Goal: Task Accomplishment & Management: Manage account settings

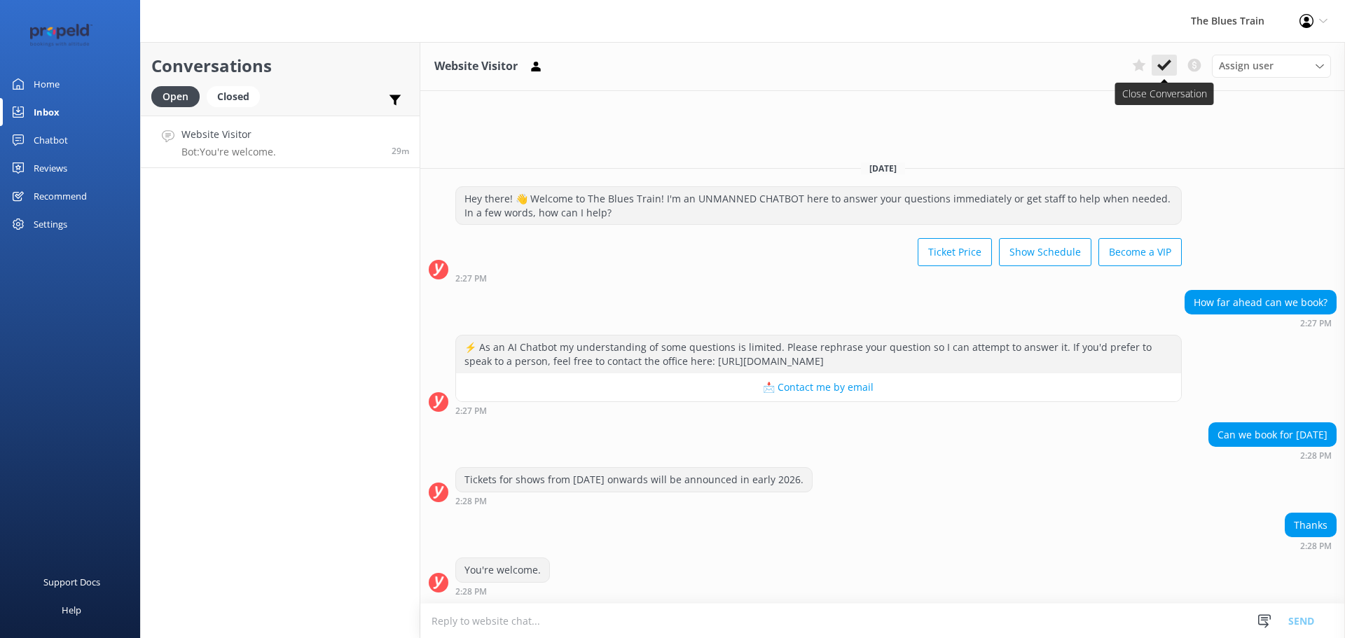
click at [1166, 67] on use at bounding box center [1164, 65] width 14 height 11
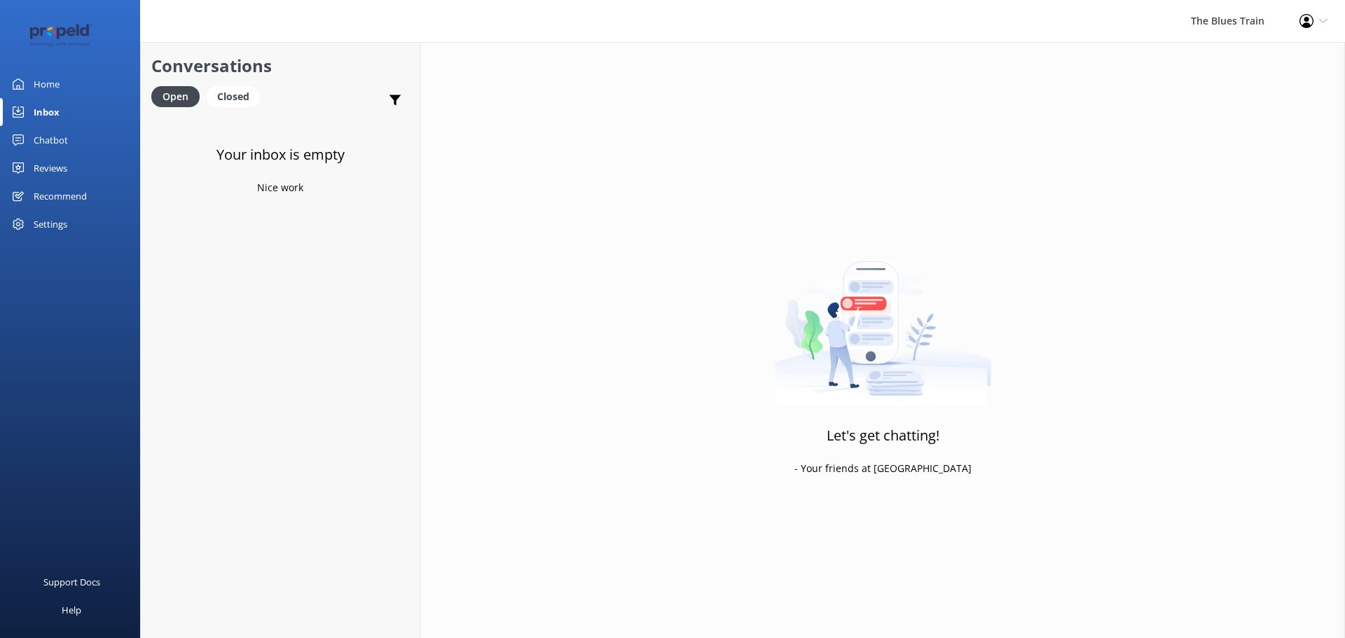
click at [90, 83] on link "Home" at bounding box center [70, 84] width 140 height 28
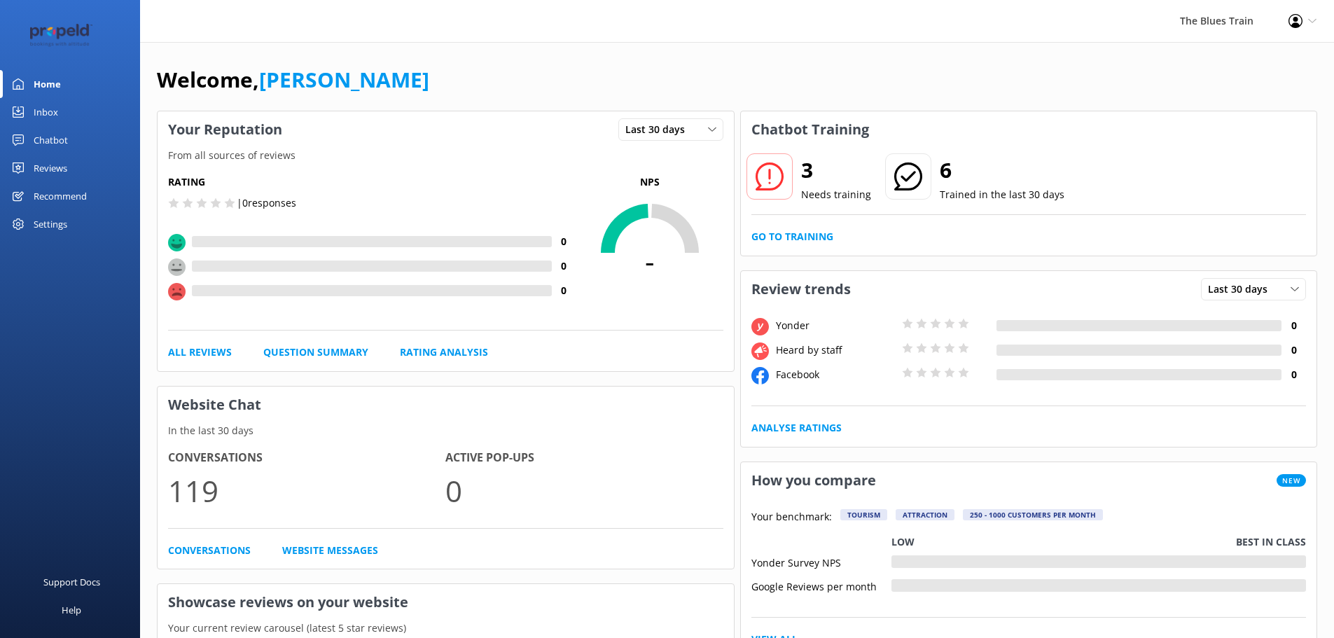
click at [91, 117] on link "Inbox" at bounding box center [70, 112] width 140 height 28
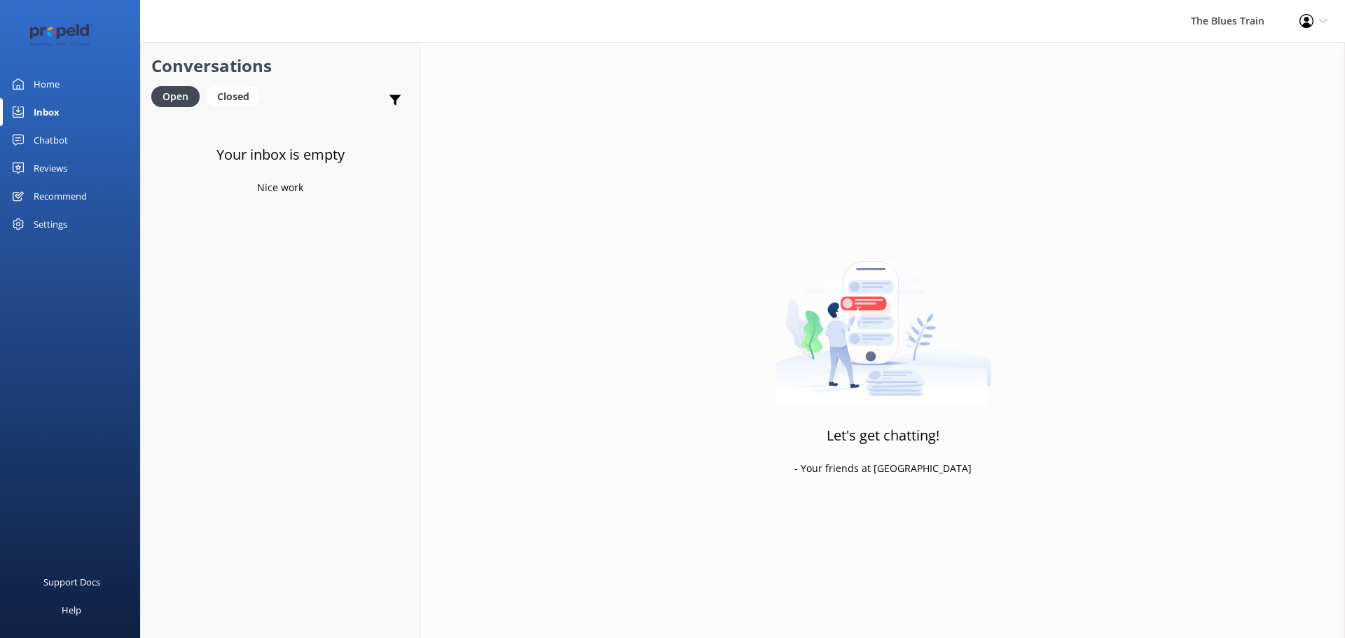
click at [48, 140] on div "Chatbot" at bounding box center [51, 140] width 34 height 28
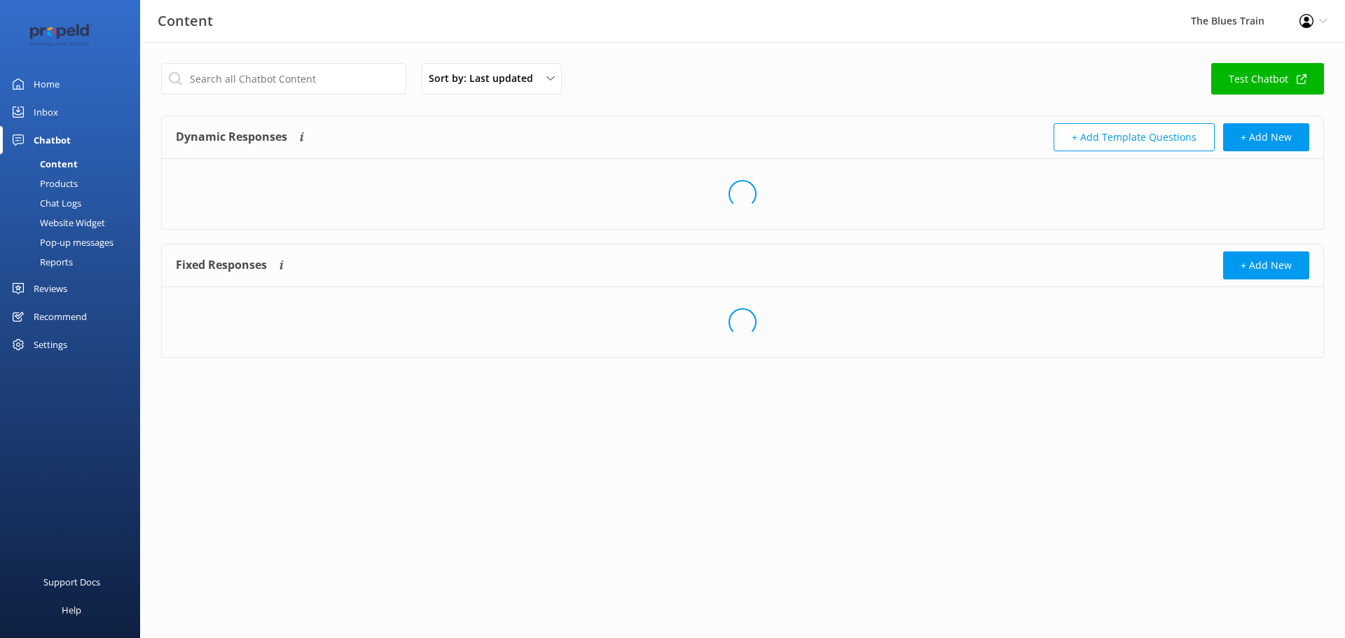
click at [64, 200] on div "Chat Logs" at bounding box center [44, 203] width 73 height 20
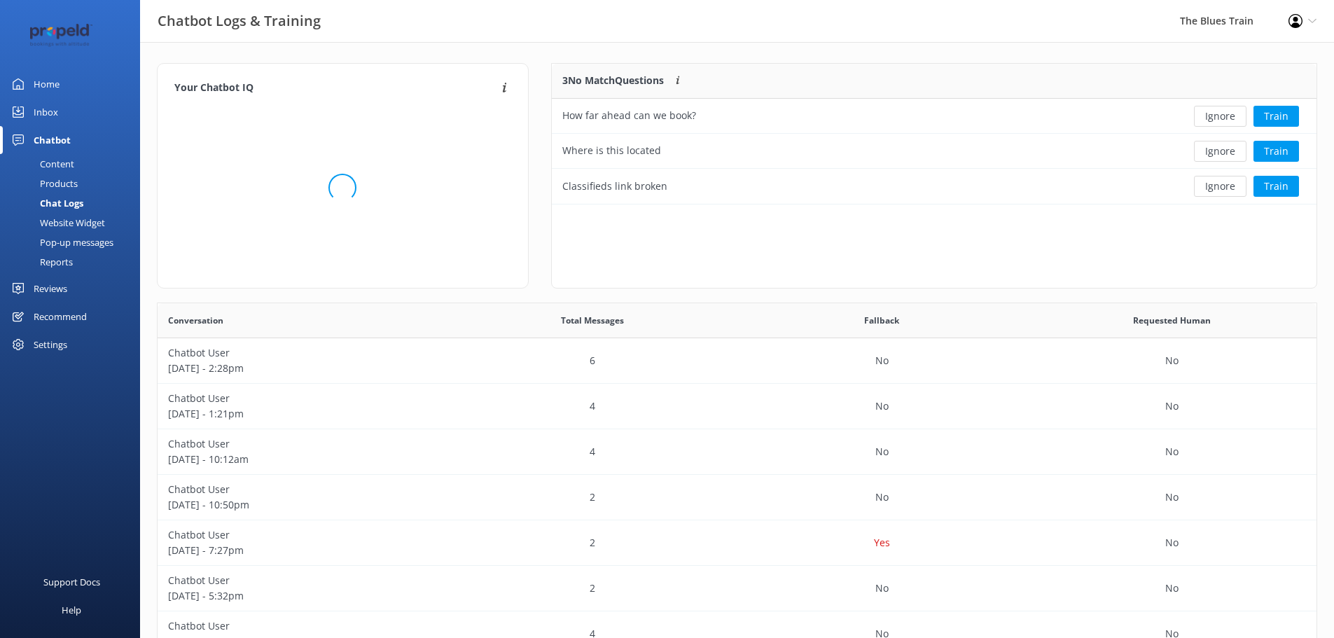
scroll to position [130, 754]
click at [1212, 111] on button "Ignore" at bounding box center [1220, 116] width 53 height 21
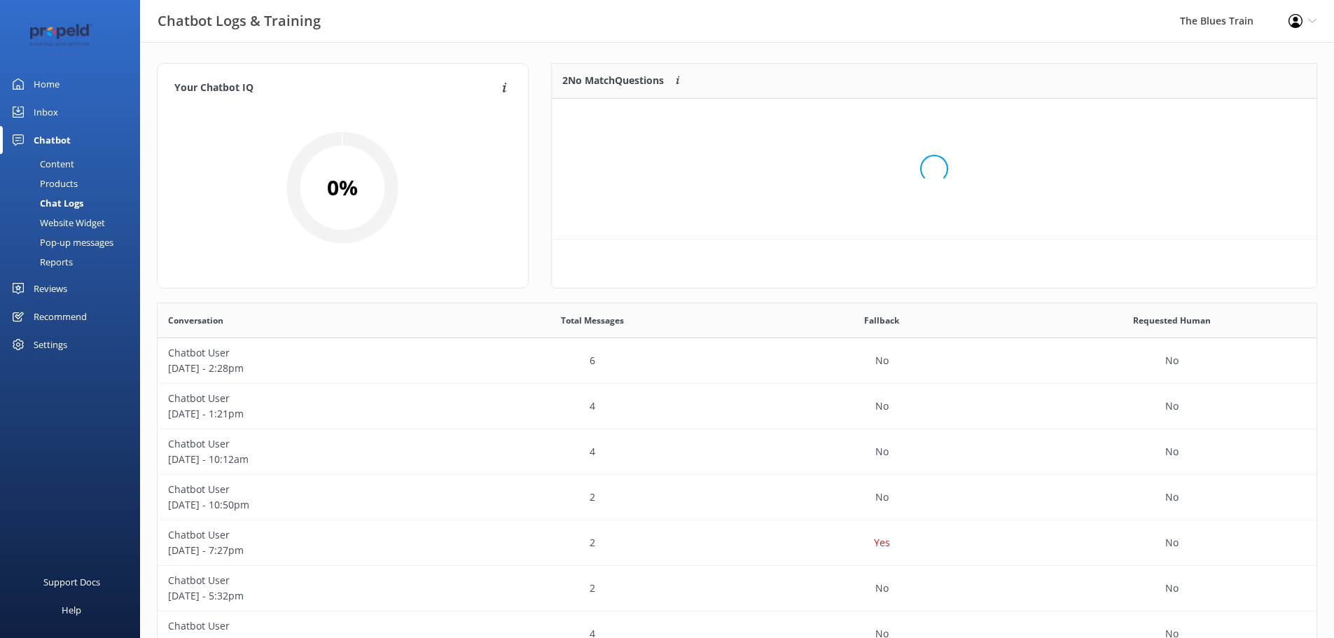
scroll to position [95, 754]
click at [1222, 153] on button "Ignore" at bounding box center [1220, 151] width 53 height 21
click at [1276, 120] on button "Train" at bounding box center [1277, 116] width 46 height 21
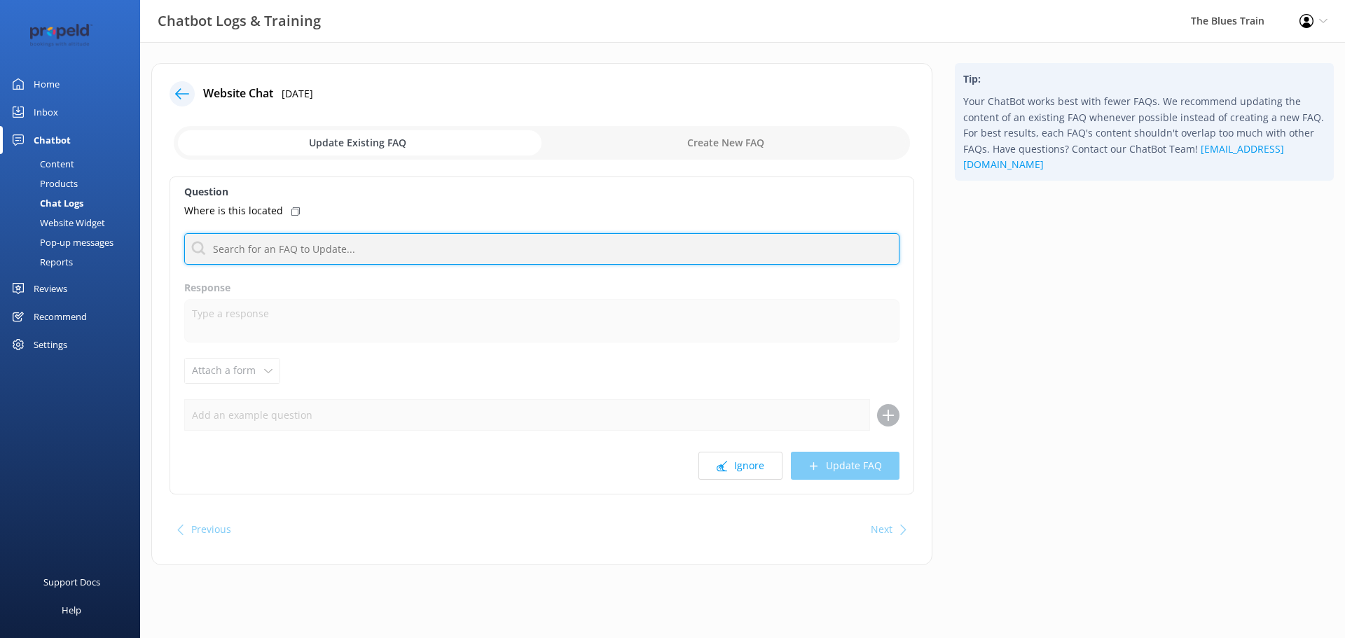
click at [354, 242] on input "text" at bounding box center [541, 249] width 715 height 32
type input "where"
click at [309, 251] on input "where" at bounding box center [541, 249] width 715 height 32
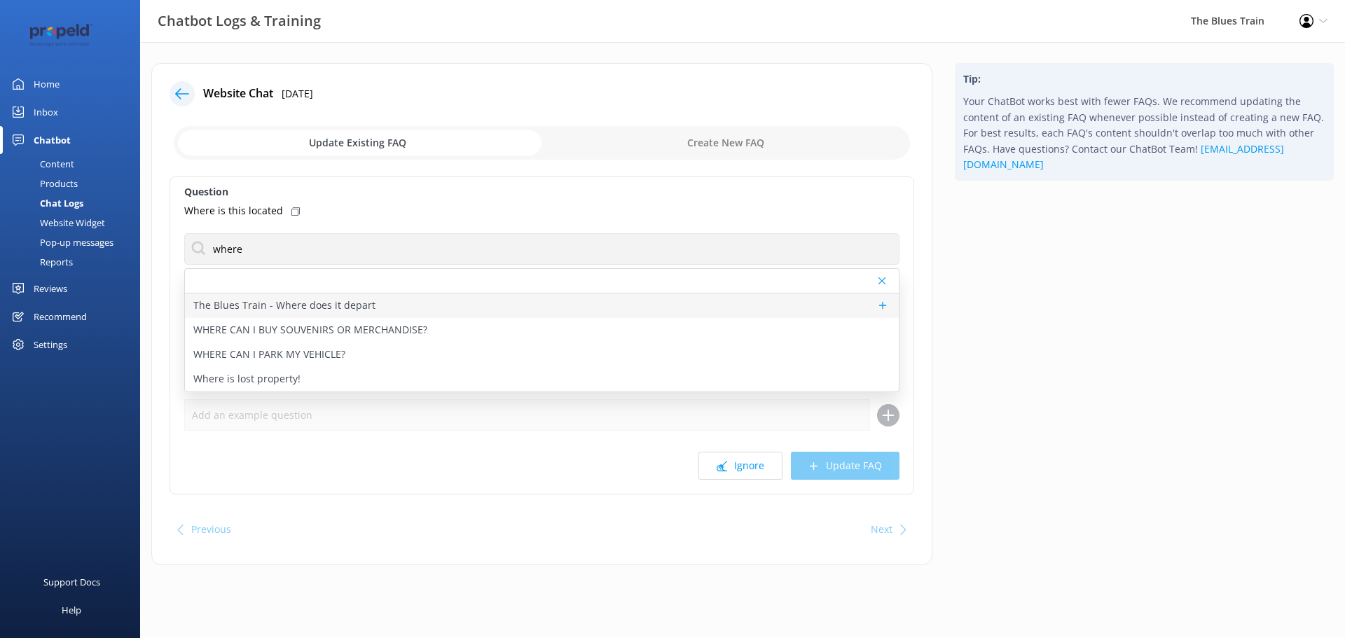
click at [321, 301] on p "The Blues Train - Where does it depart" at bounding box center [284, 305] width 182 height 15
type textarea "The Blues Train departs and returns to the [GEOGRAPHIC_DATA] located on the cor…"
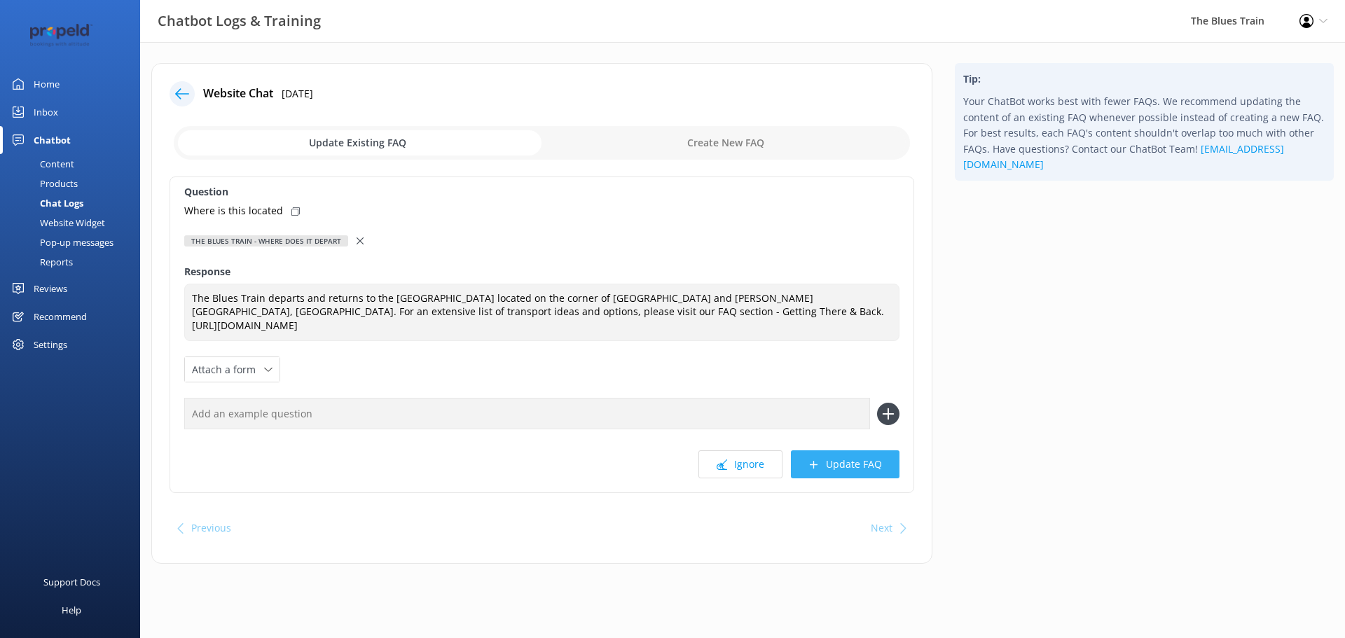
click at [864, 450] on button "Update FAQ" at bounding box center [845, 464] width 109 height 28
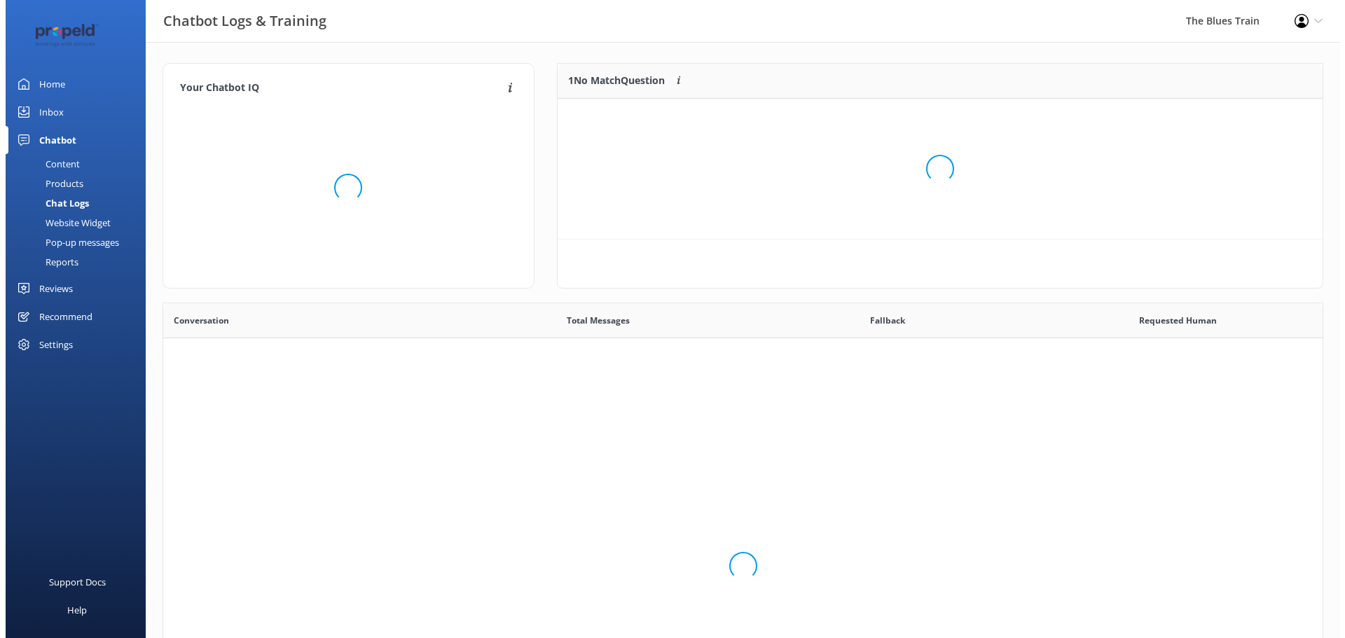
scroll to position [481, 1149]
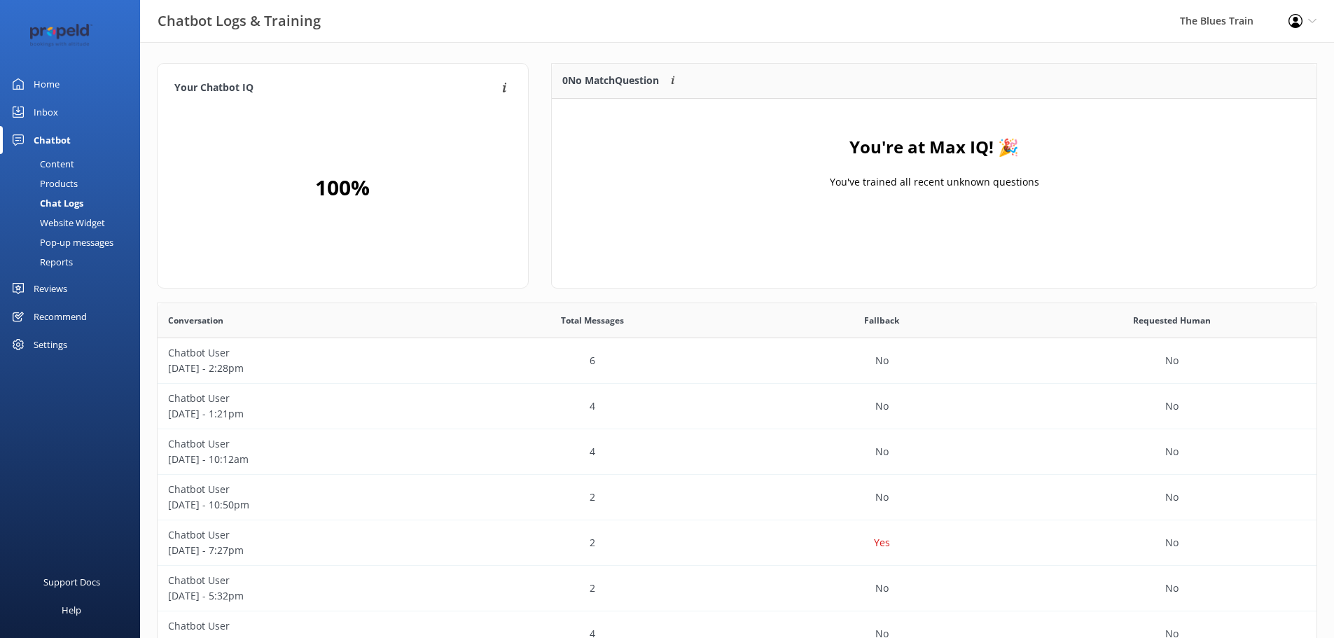
click at [75, 90] on link "Home" at bounding box center [70, 84] width 140 height 28
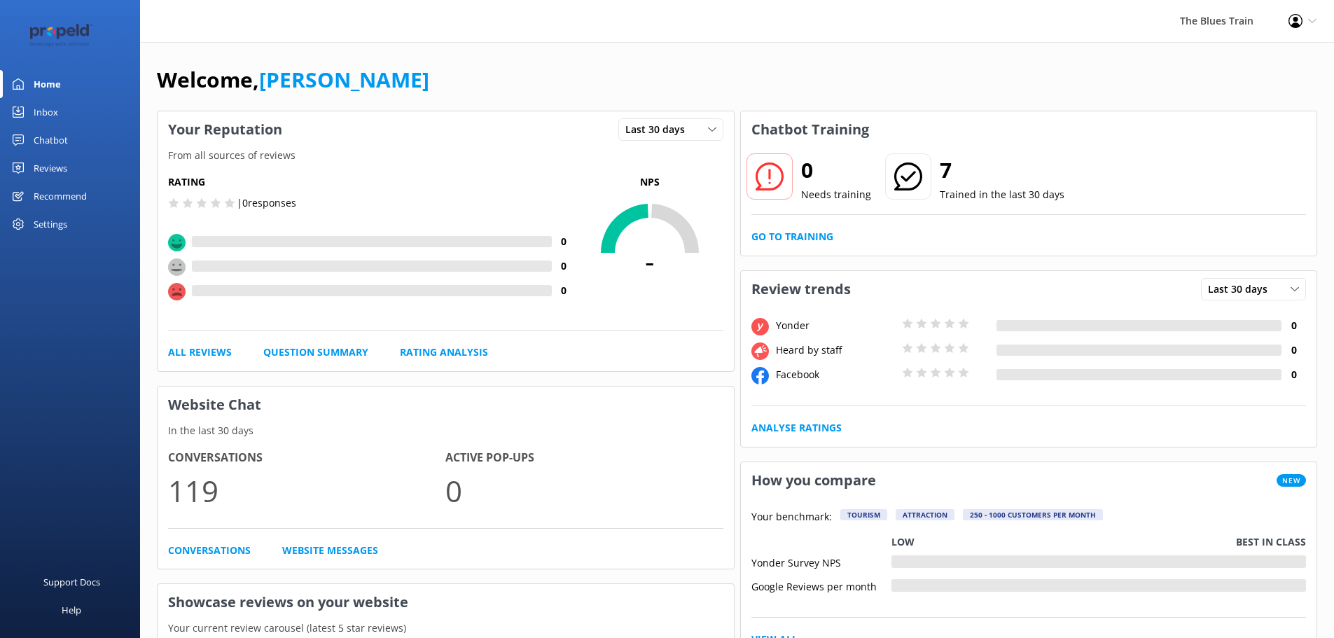
click at [97, 161] on link "Reviews" at bounding box center [70, 168] width 140 height 28
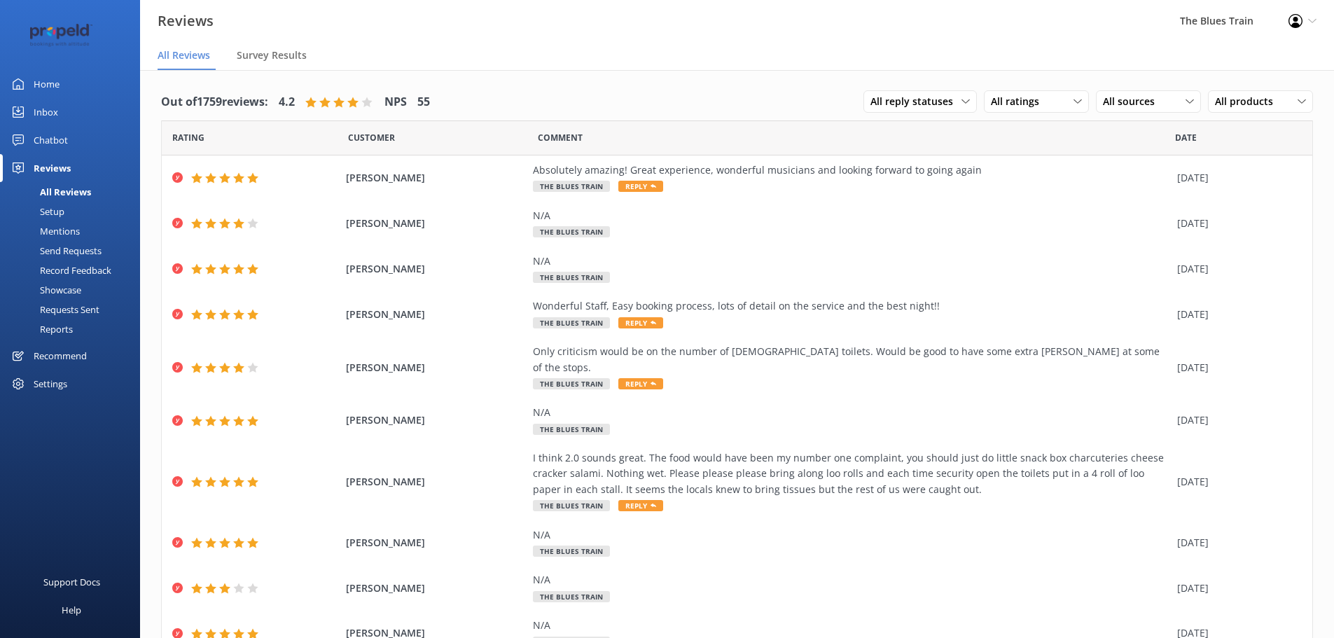
click at [93, 243] on div "Send Requests" at bounding box center [54, 251] width 93 height 20
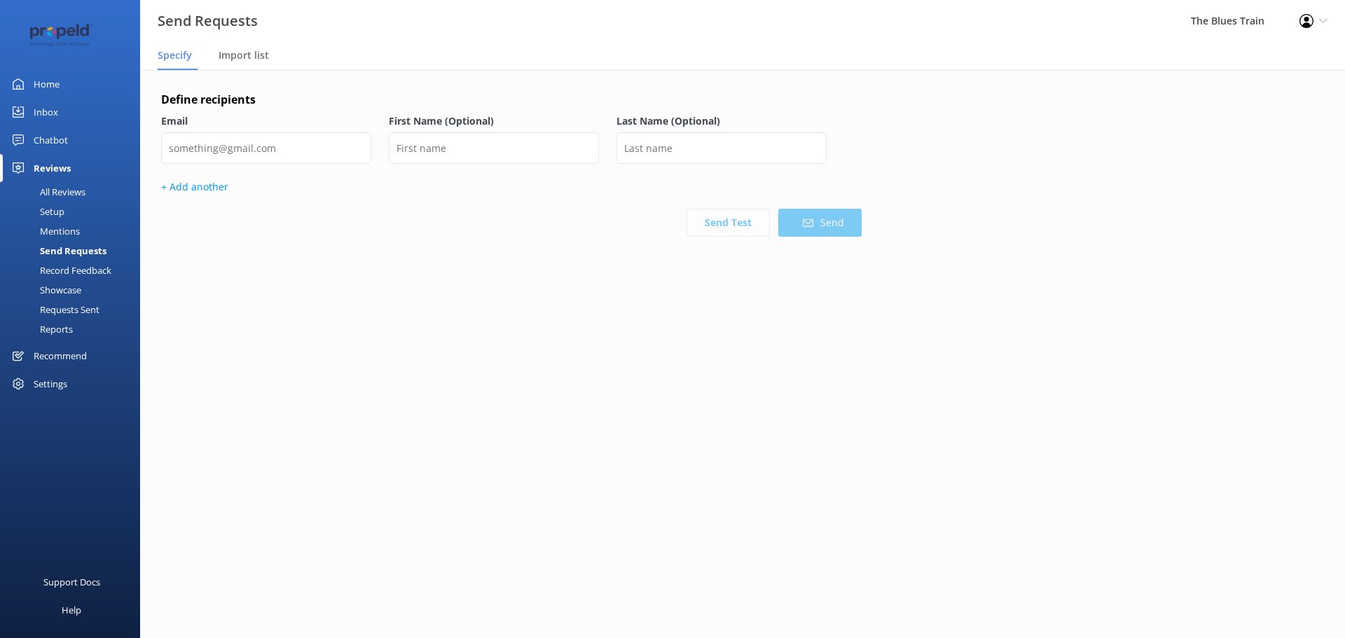
click at [81, 312] on div "Requests Sent" at bounding box center [53, 310] width 91 height 20
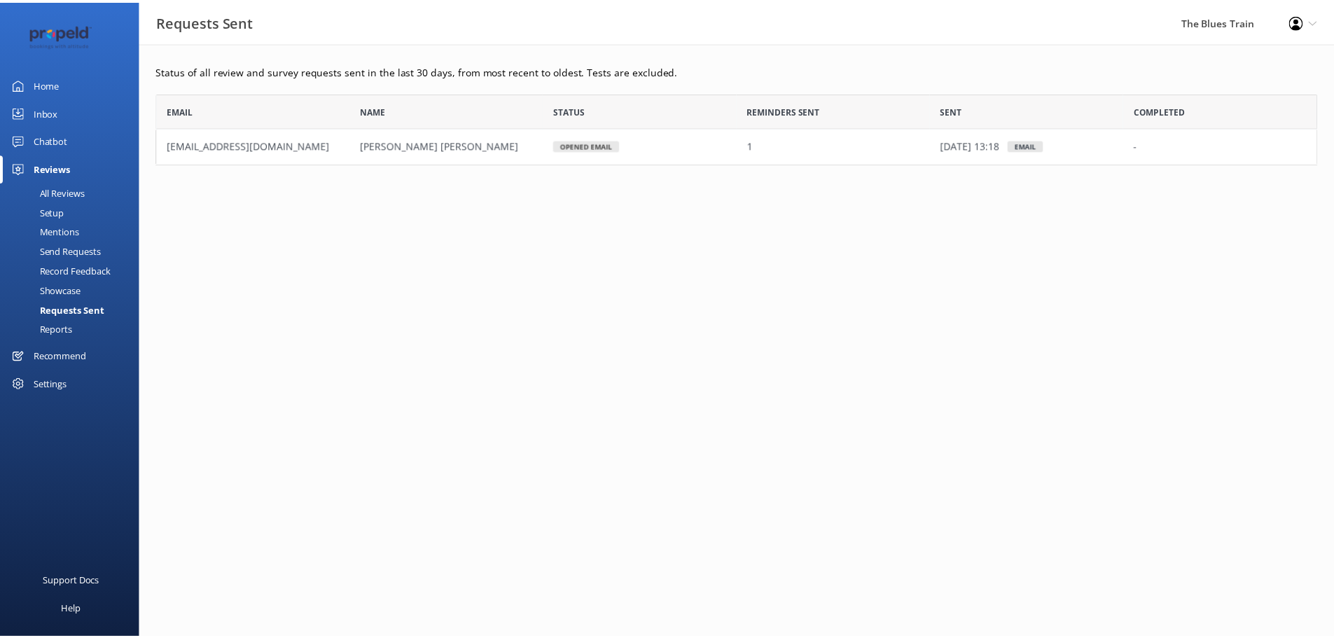
scroll to position [61, 1161]
click at [76, 324] on link "Reports" at bounding box center [74, 329] width 132 height 20
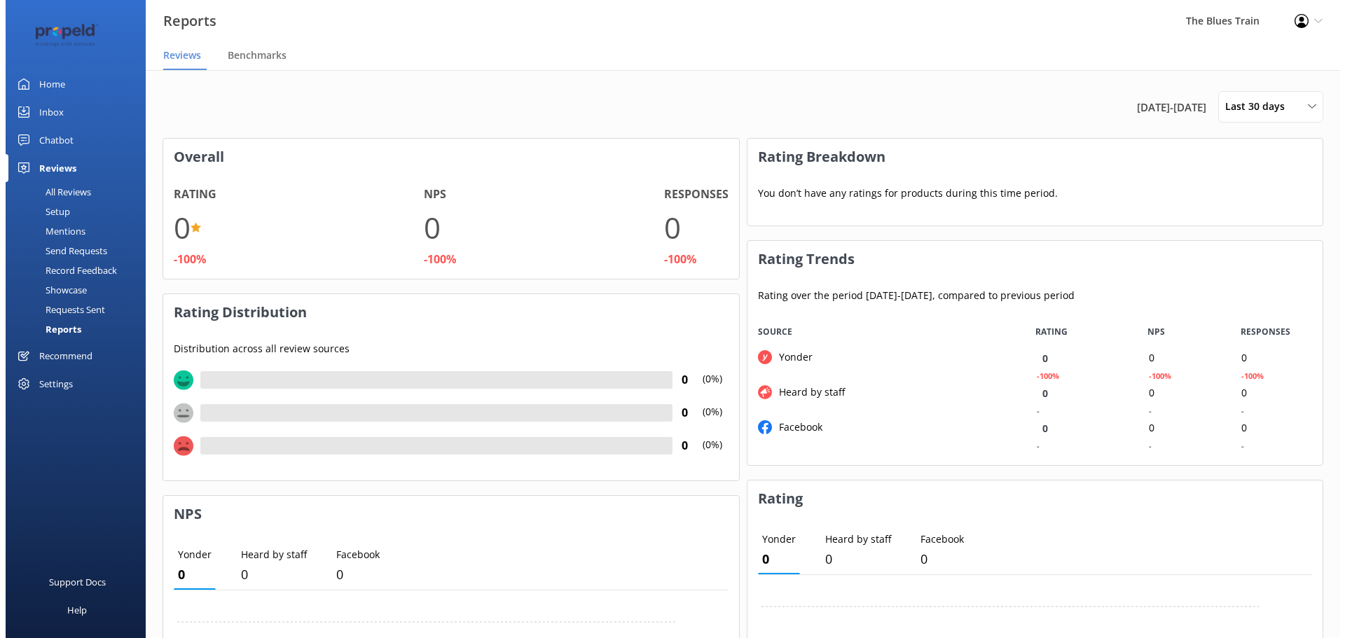
scroll to position [140, 565]
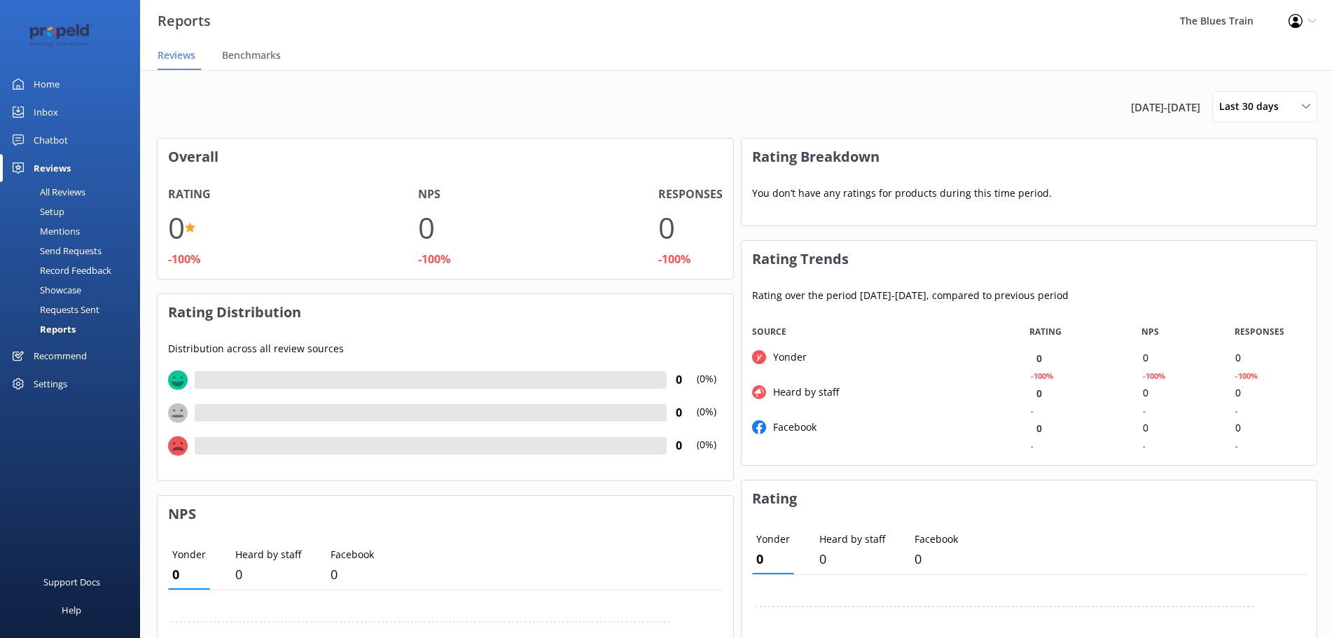
click at [82, 290] on link "Showcase" at bounding box center [74, 290] width 132 height 20
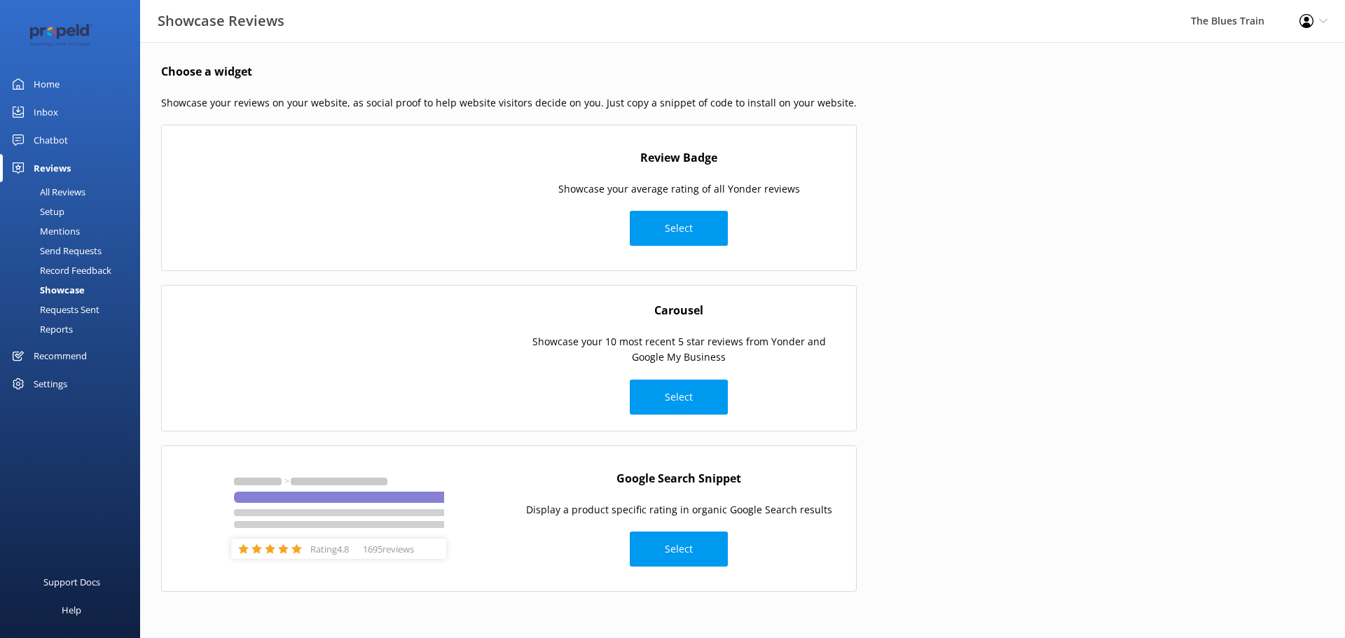
click at [84, 268] on div "Record Feedback" at bounding box center [59, 271] width 103 height 20
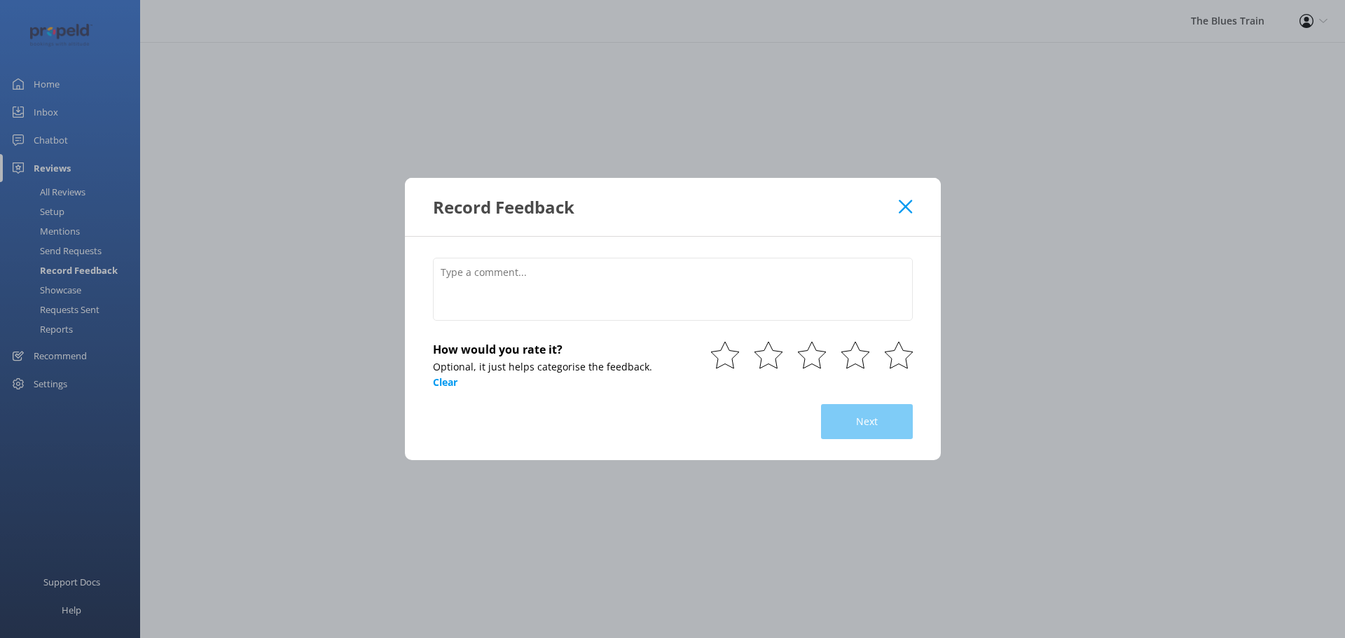
click at [902, 202] on use at bounding box center [905, 206] width 13 height 13
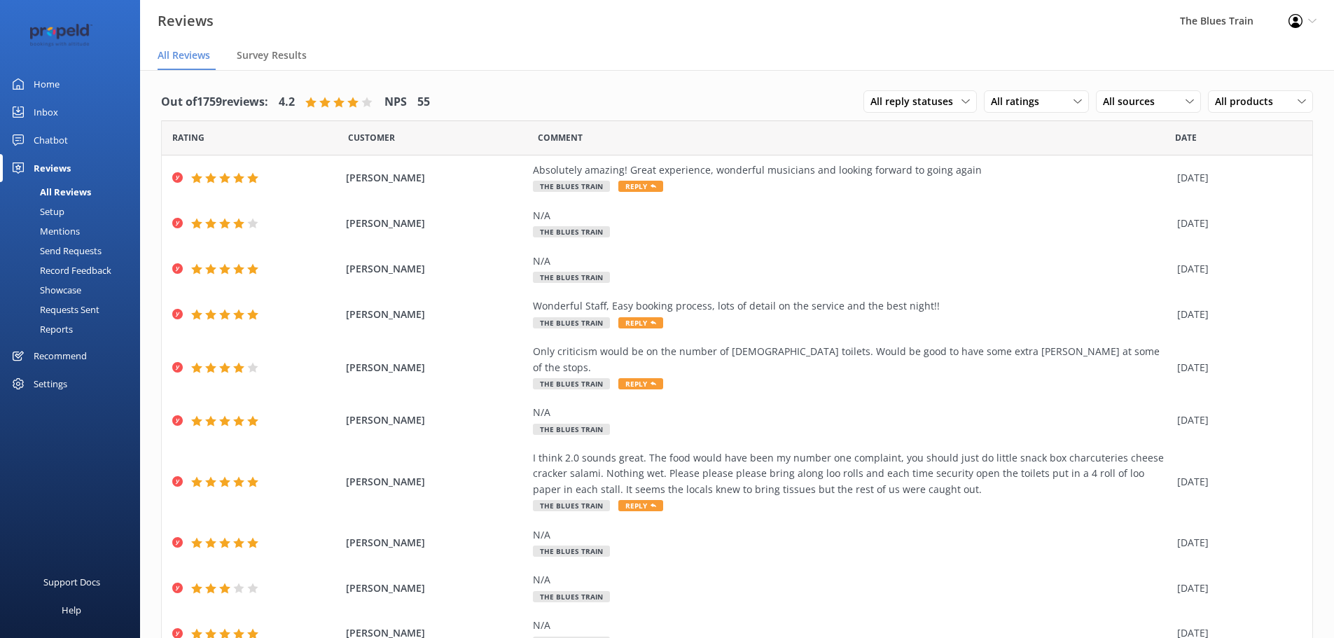
click at [101, 249] on div "Send Requests" at bounding box center [54, 251] width 93 height 20
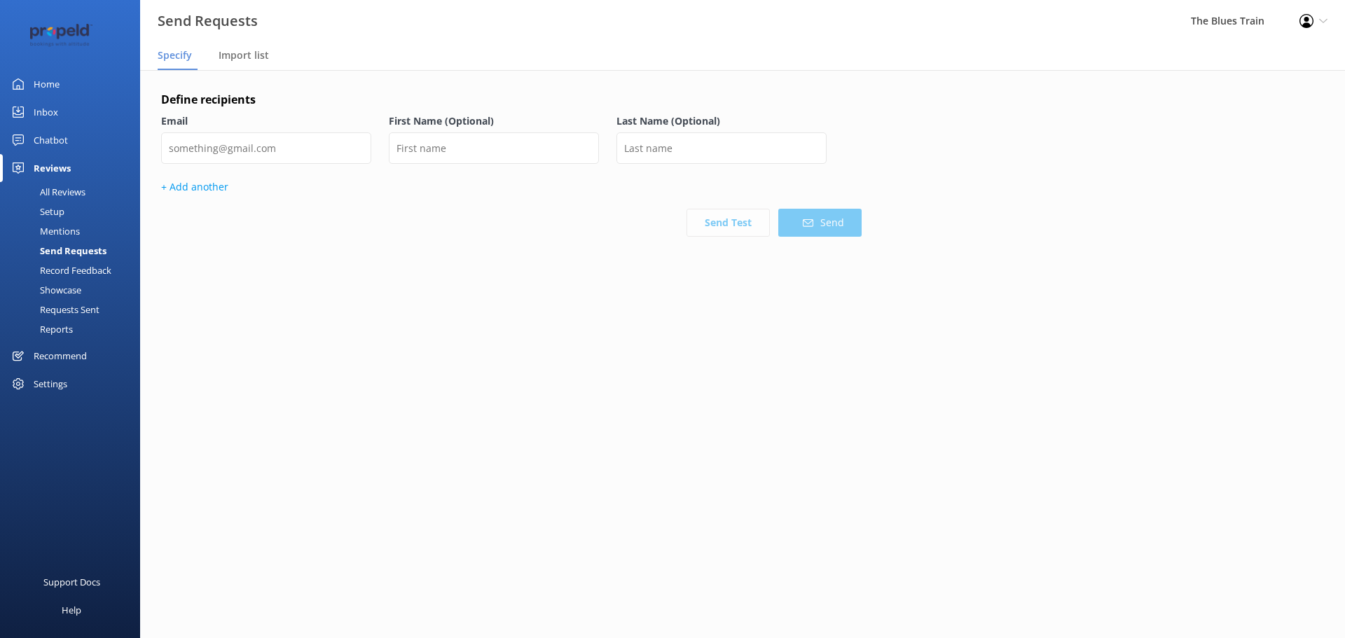
click at [71, 227] on div "Mentions" at bounding box center [43, 231] width 71 height 20
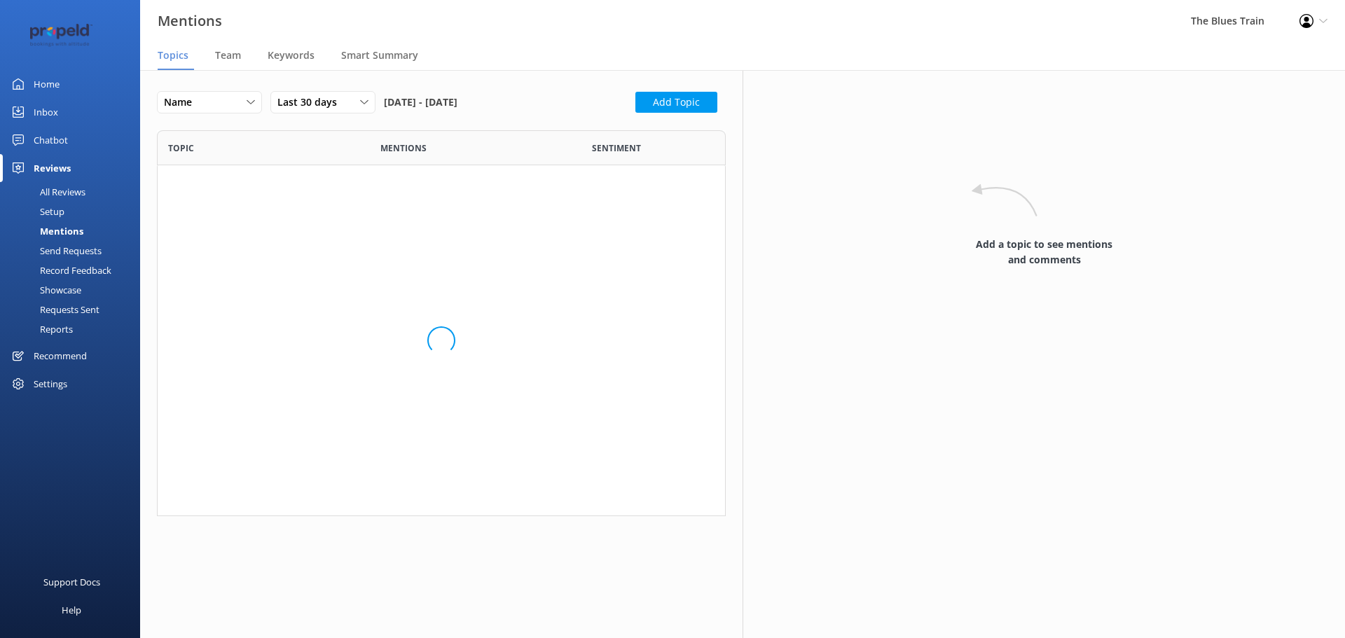
scroll to position [375, 558]
click at [66, 203] on link "Setup" at bounding box center [74, 212] width 132 height 20
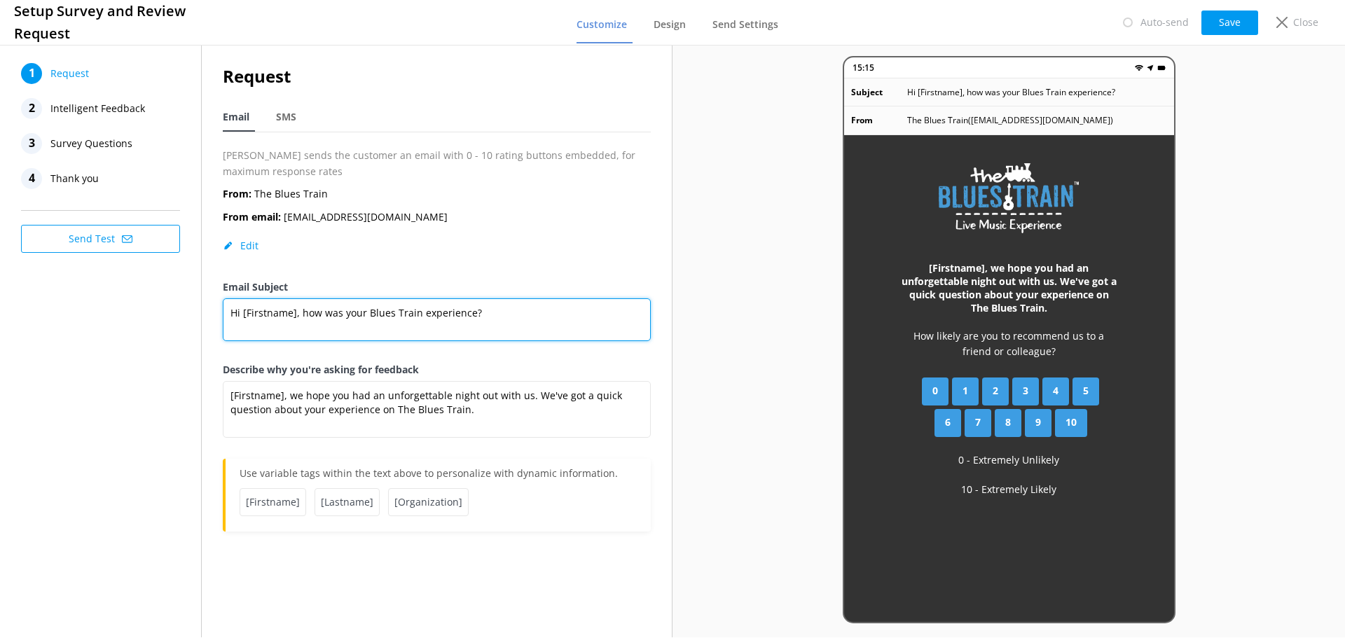
click at [282, 312] on textarea "Hi [Firstname], how was your Blues Train experience?" at bounding box center [437, 319] width 428 height 43
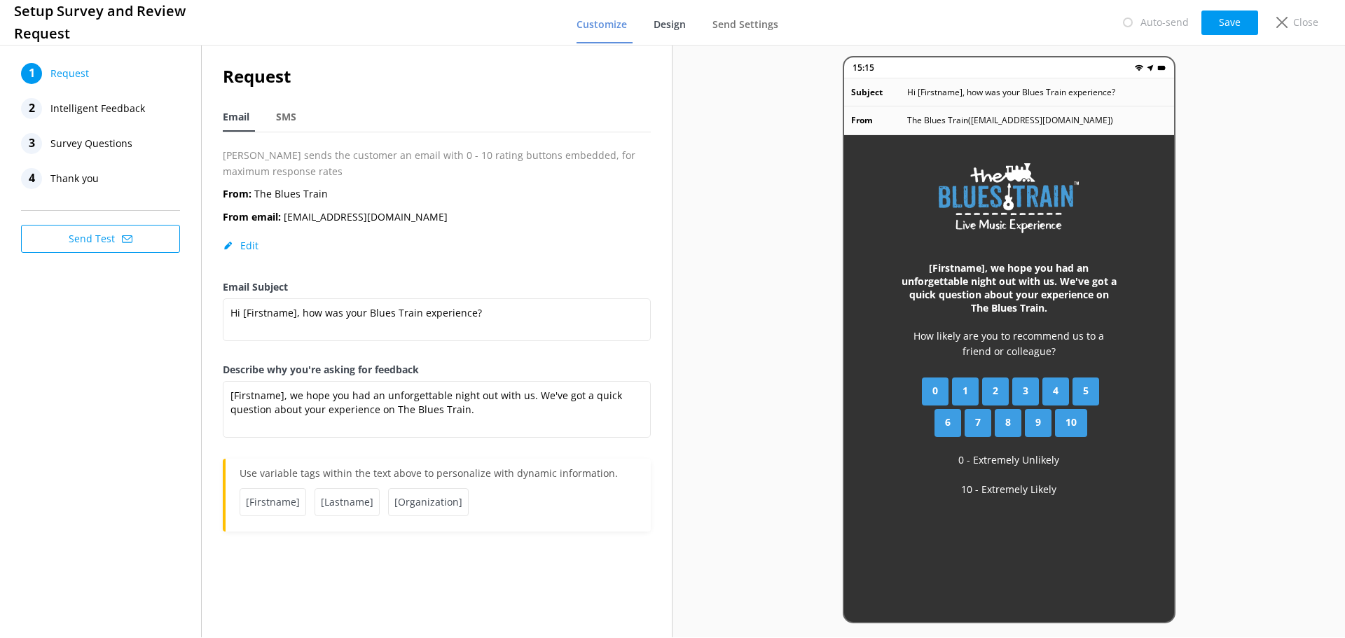
click at [686, 22] on span "Design" at bounding box center [670, 25] width 32 height 14
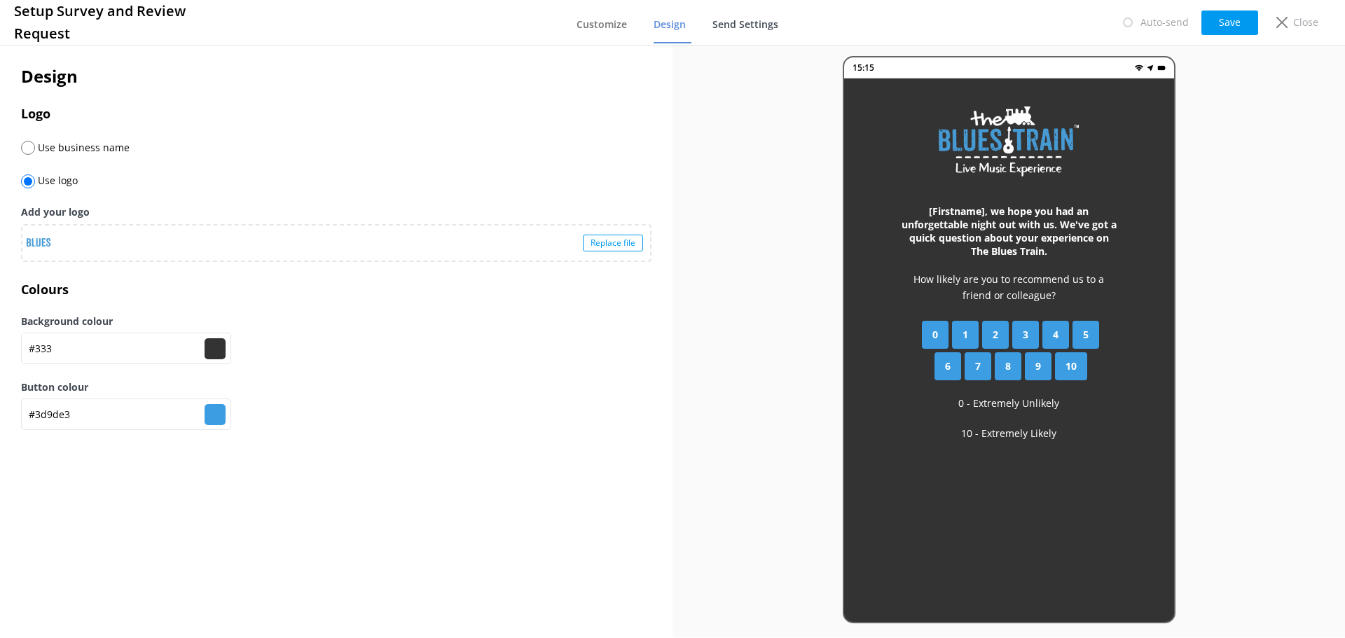
click at [726, 18] on span "Send Settings" at bounding box center [745, 25] width 66 height 14
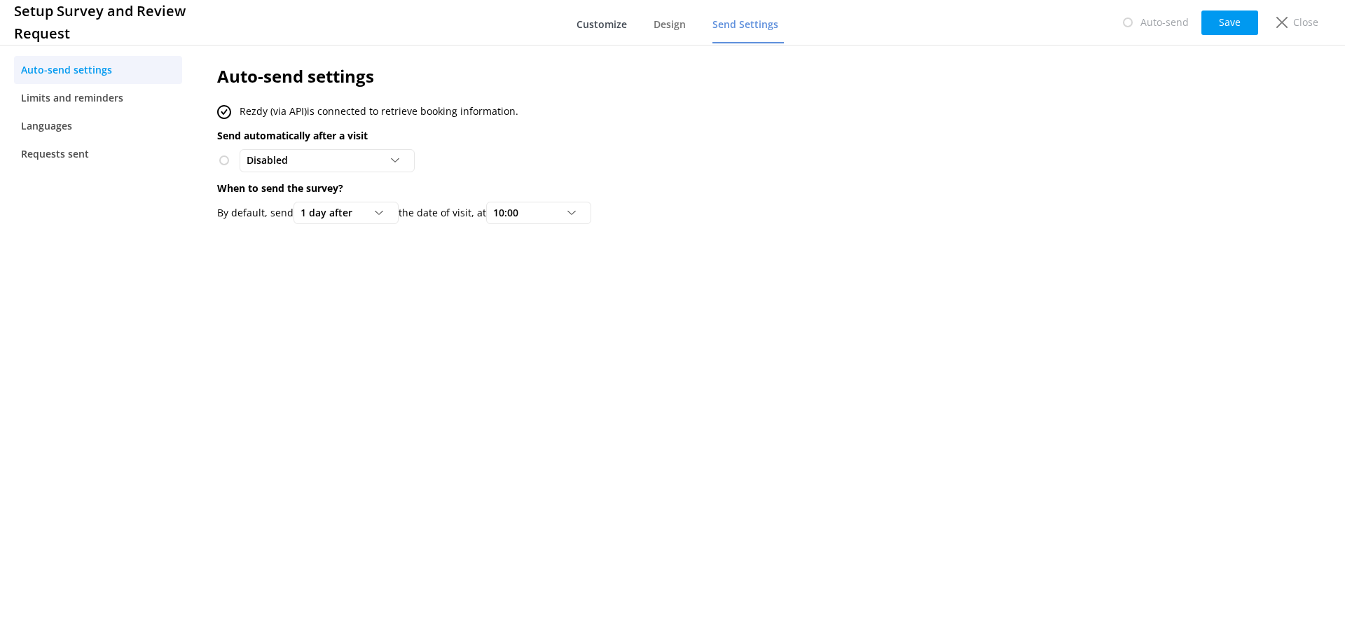
click at [602, 28] on span "Customize" at bounding box center [602, 25] width 50 height 14
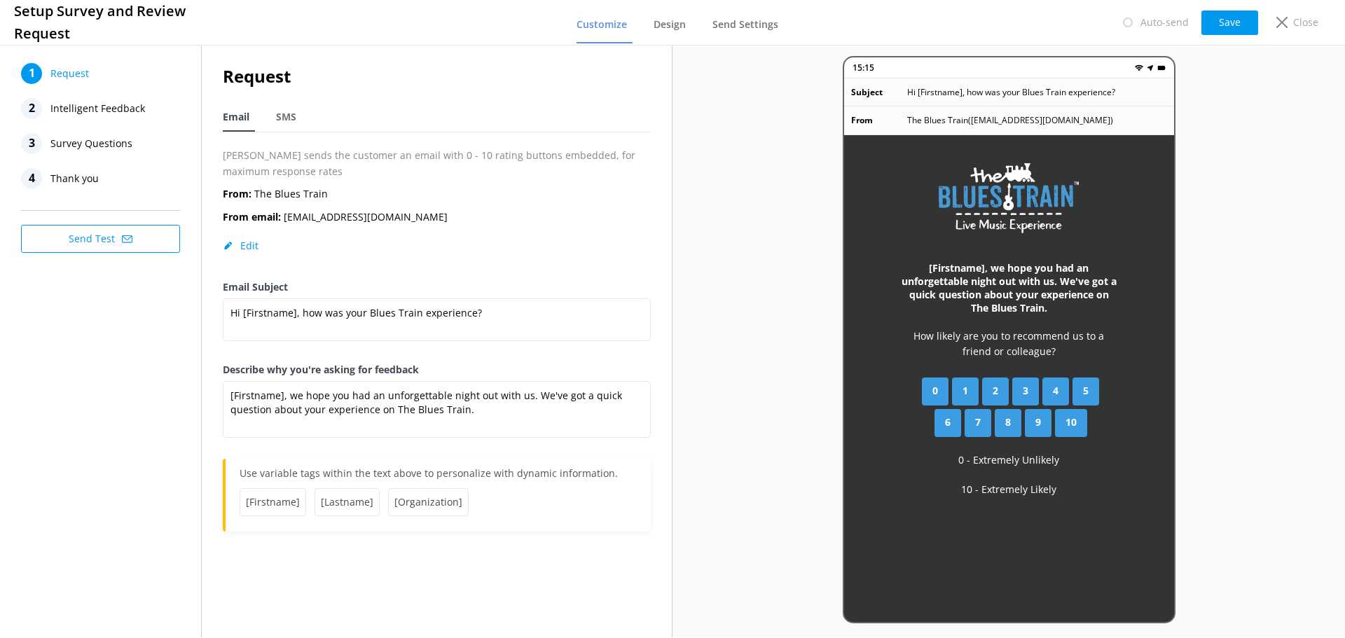
click at [148, 182] on div "4 Thank you" at bounding box center [100, 178] width 159 height 21
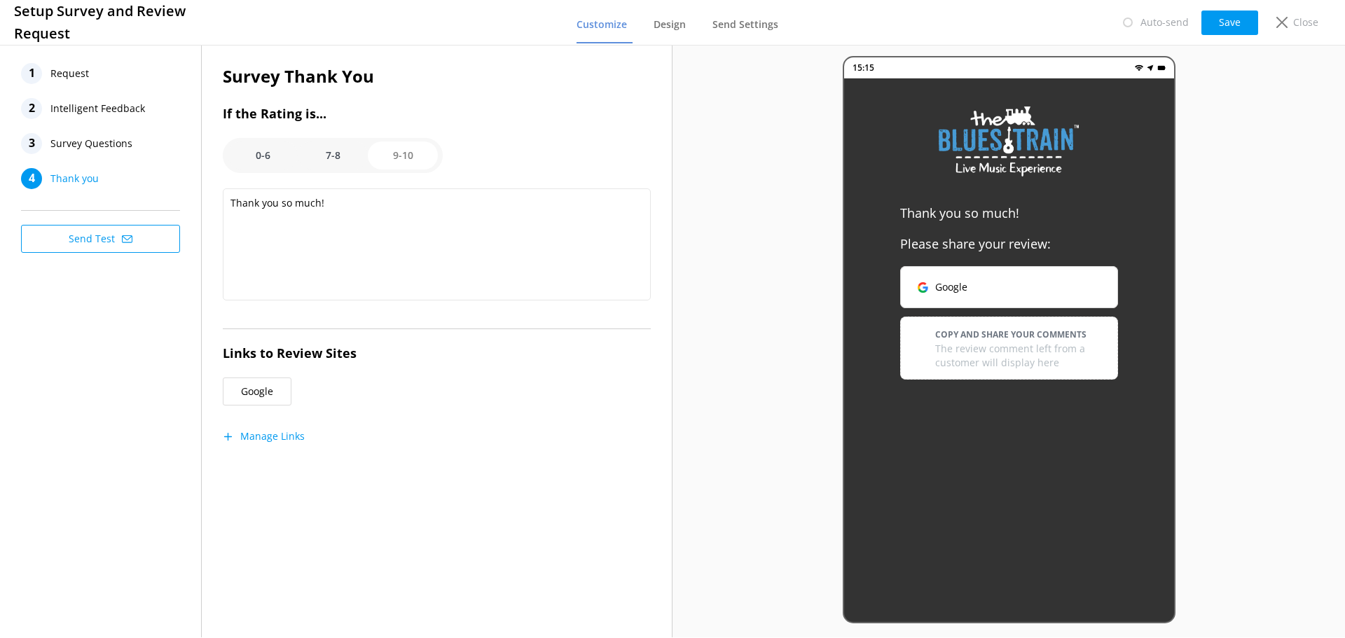
click at [132, 69] on div "1 Request" at bounding box center [100, 73] width 159 height 21
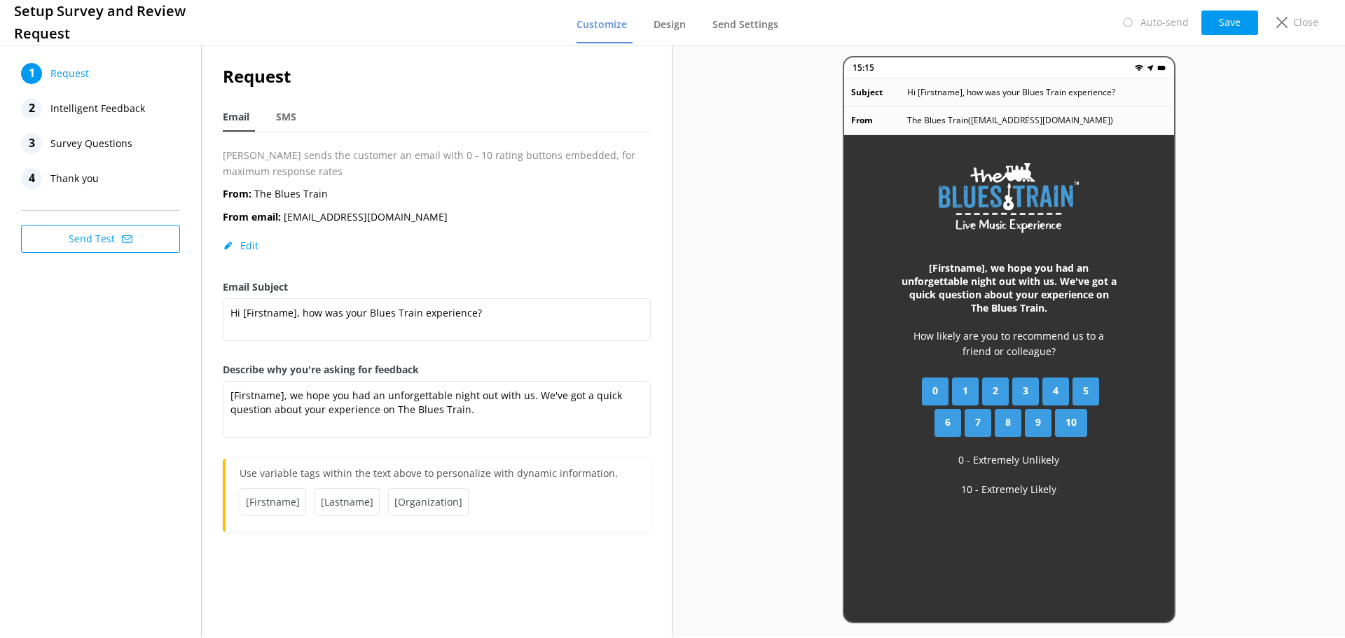
click at [698, 30] on nav "Customize Design Send Settings" at bounding box center [680, 22] width 207 height 42
click at [683, 29] on span "Design" at bounding box center [670, 25] width 32 height 14
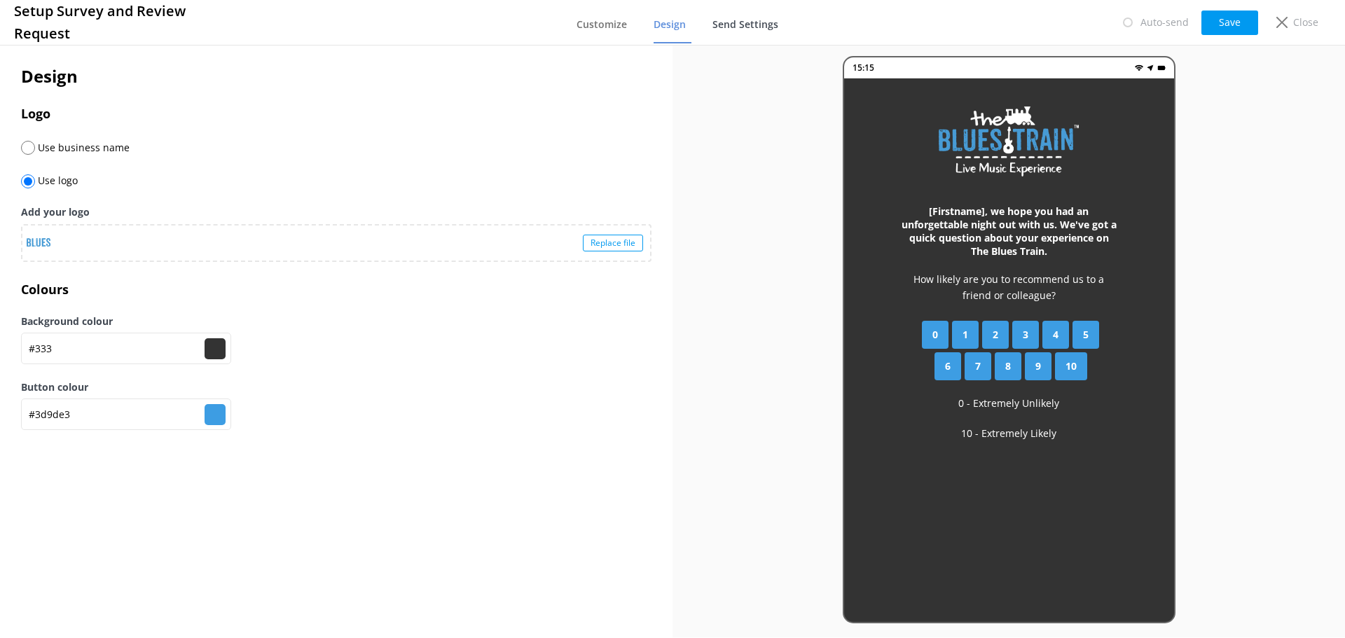
click at [737, 18] on span "Send Settings" at bounding box center [745, 25] width 66 height 14
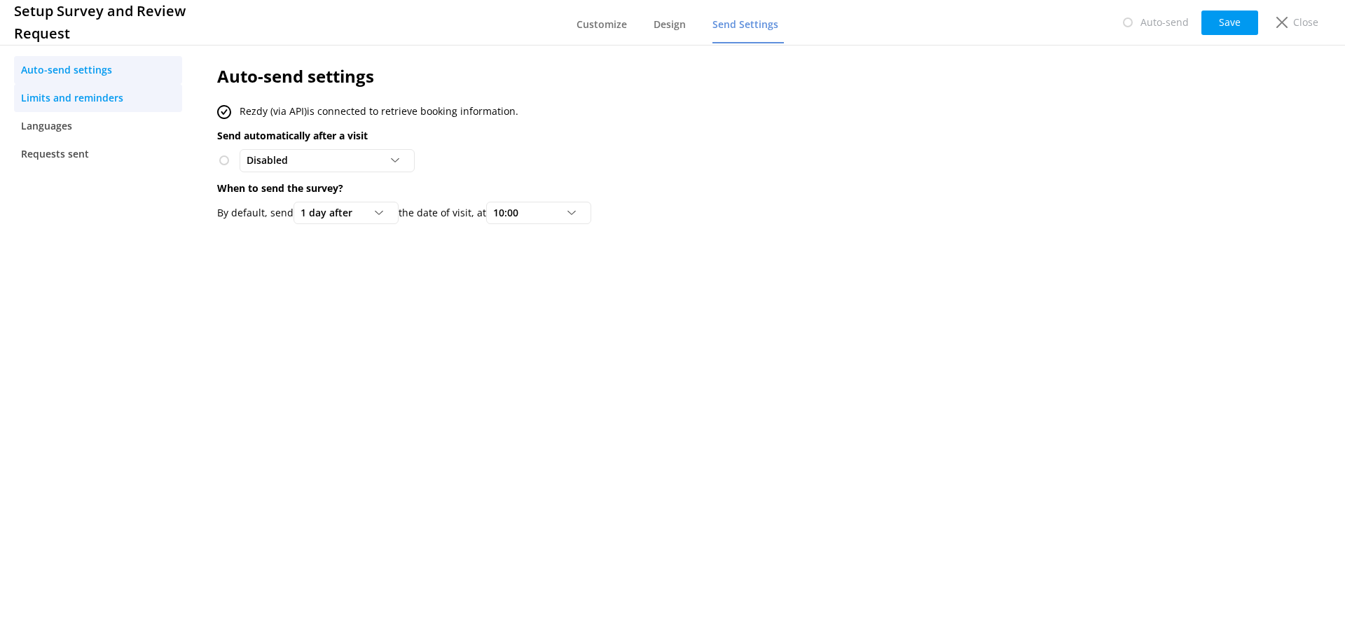
click at [60, 99] on span "Limits and reminders" at bounding box center [72, 97] width 102 height 15
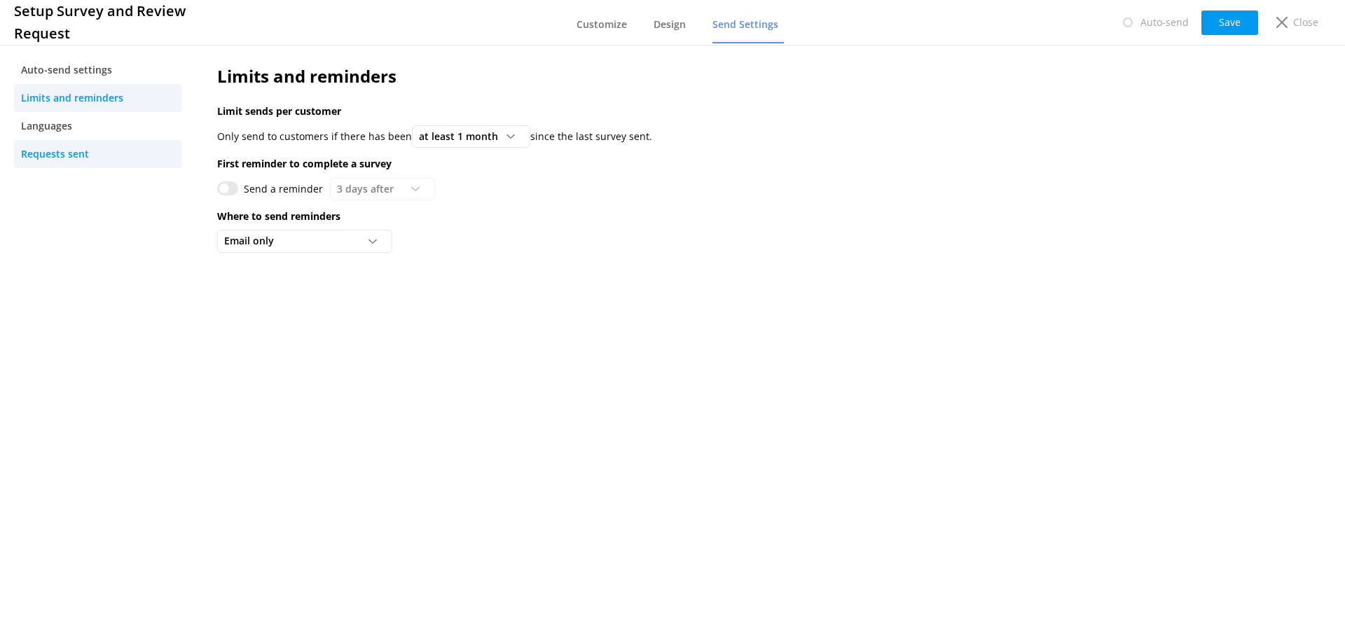
click at [73, 144] on link "Requests sent" at bounding box center [98, 154] width 168 height 28
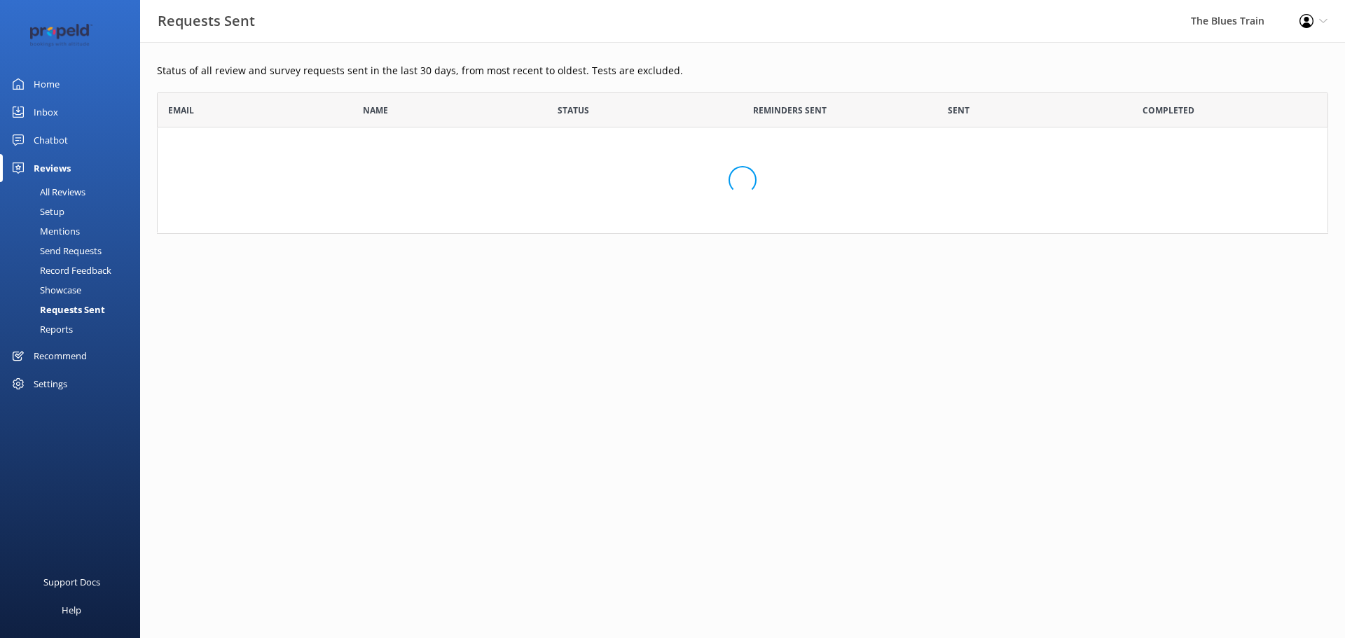
scroll to position [61, 1161]
click at [78, 195] on div "All Reviews" at bounding box center [46, 192] width 77 height 20
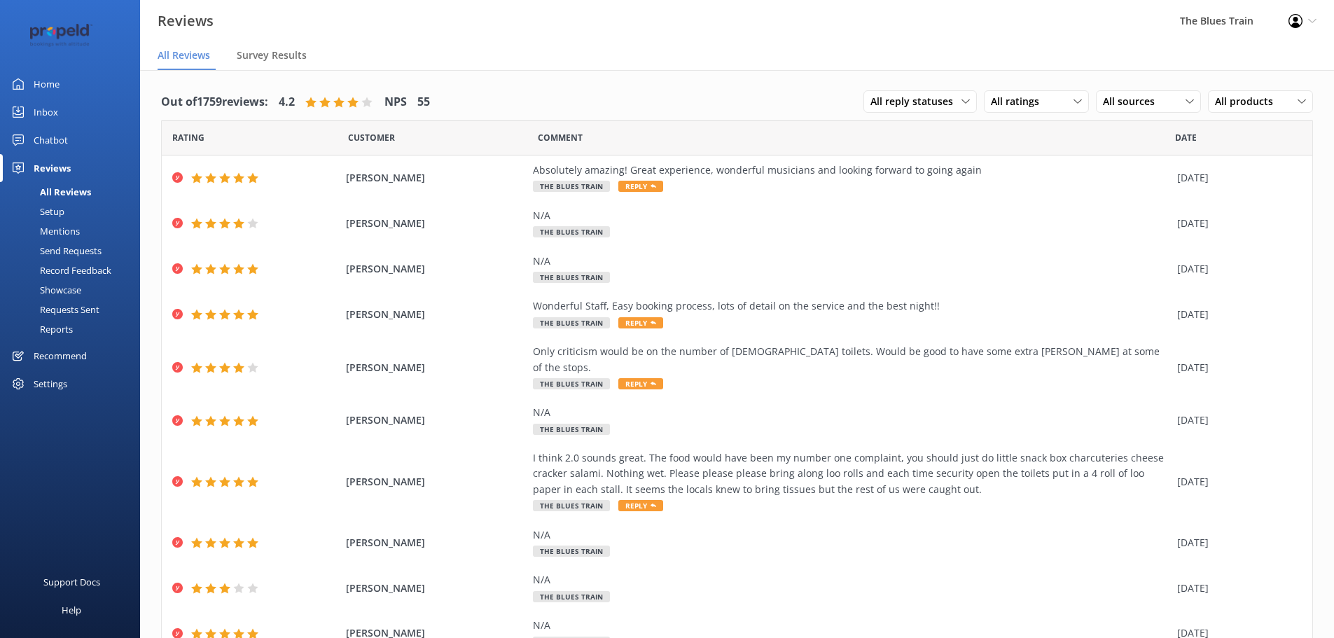
click at [60, 102] on link "Inbox" at bounding box center [70, 112] width 140 height 28
